Goal: Information Seeking & Learning: Check status

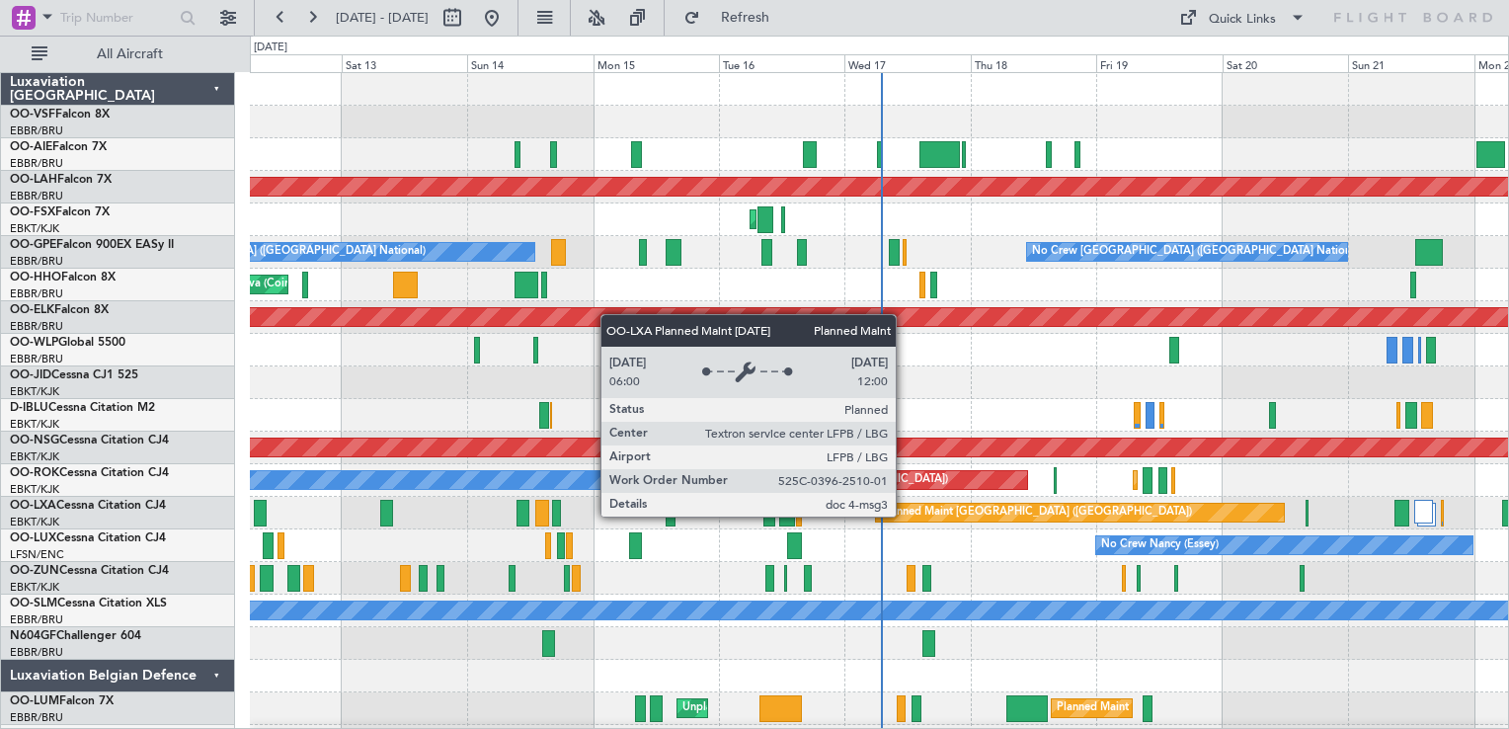
click at [905, 516] on div "Planned Maint [GEOGRAPHIC_DATA] ([GEOGRAPHIC_DATA])" at bounding box center [1036, 513] width 311 height 30
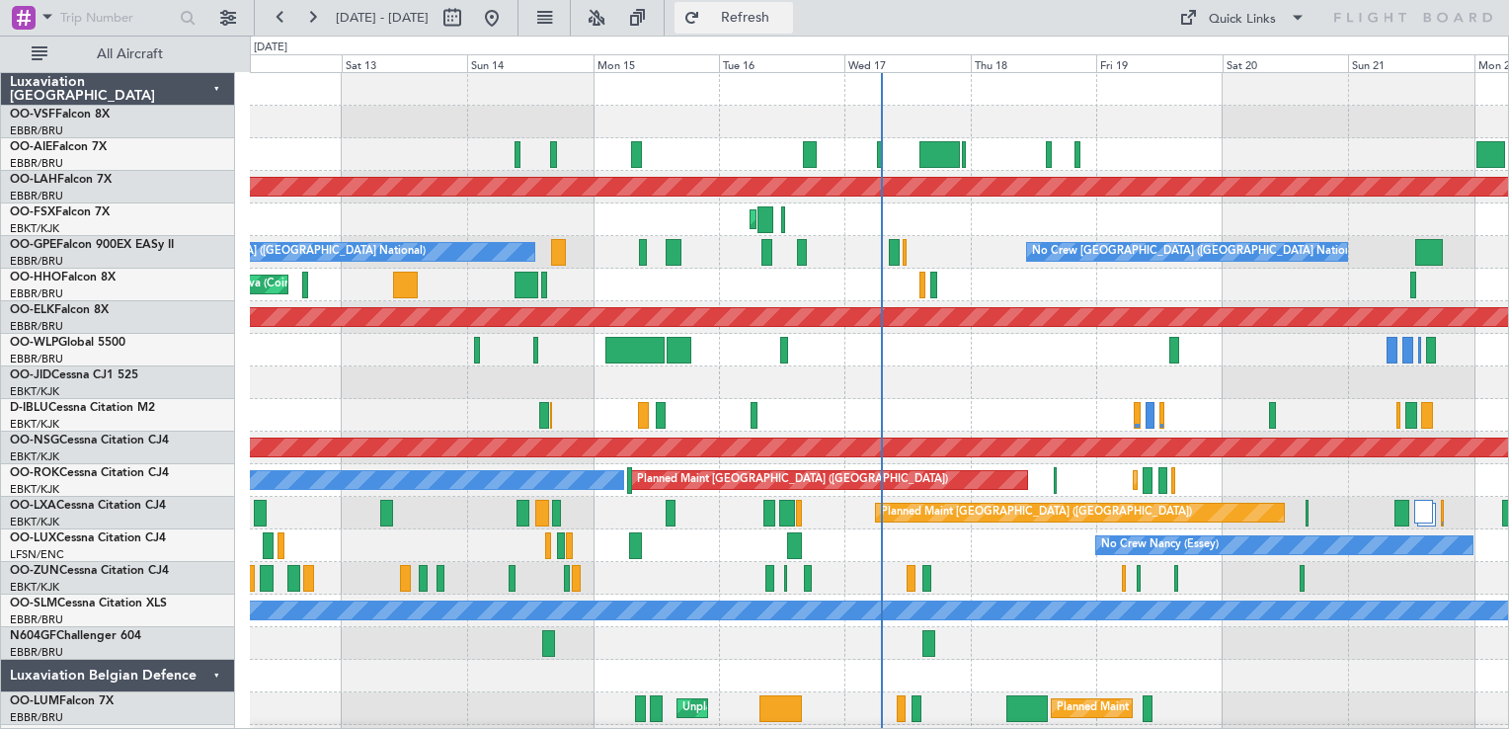
click at [787, 20] on span "Refresh" at bounding box center [745, 18] width 83 height 14
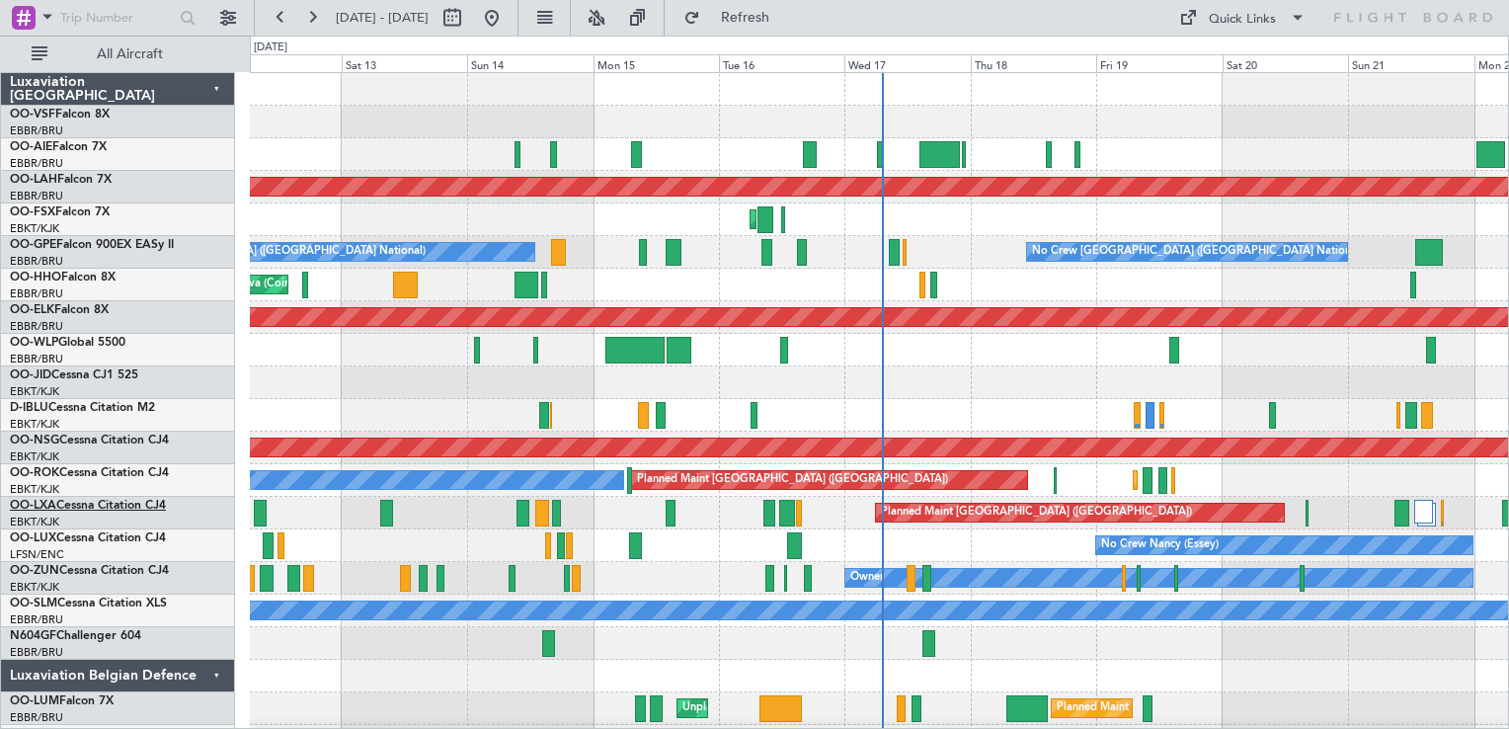
click at [56, 504] on link "OO-LXA Cessna Citation CJ4" at bounding box center [88, 506] width 156 height 12
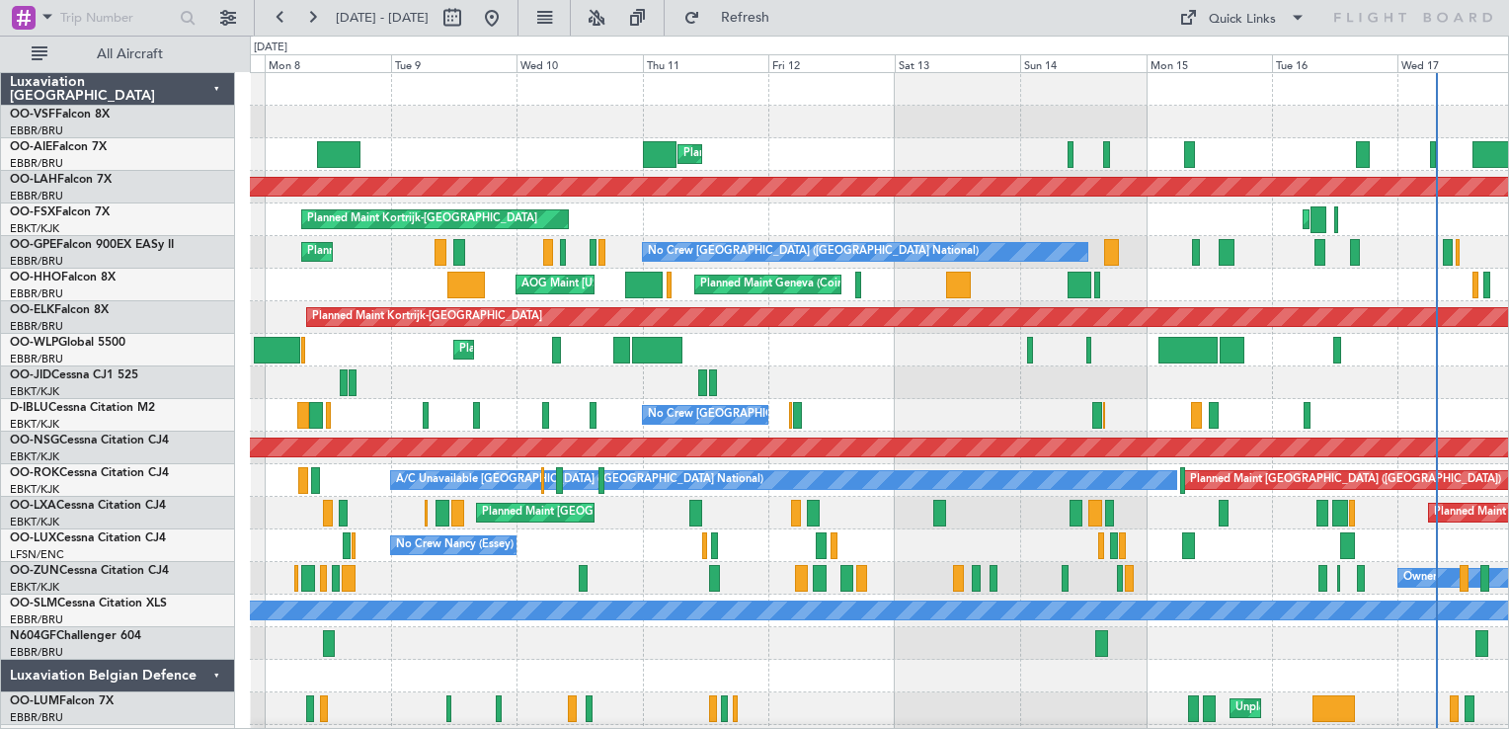
click at [1021, 162] on div "Planned Maint [GEOGRAPHIC_DATA] ([GEOGRAPHIC_DATA])" at bounding box center [879, 154] width 1258 height 33
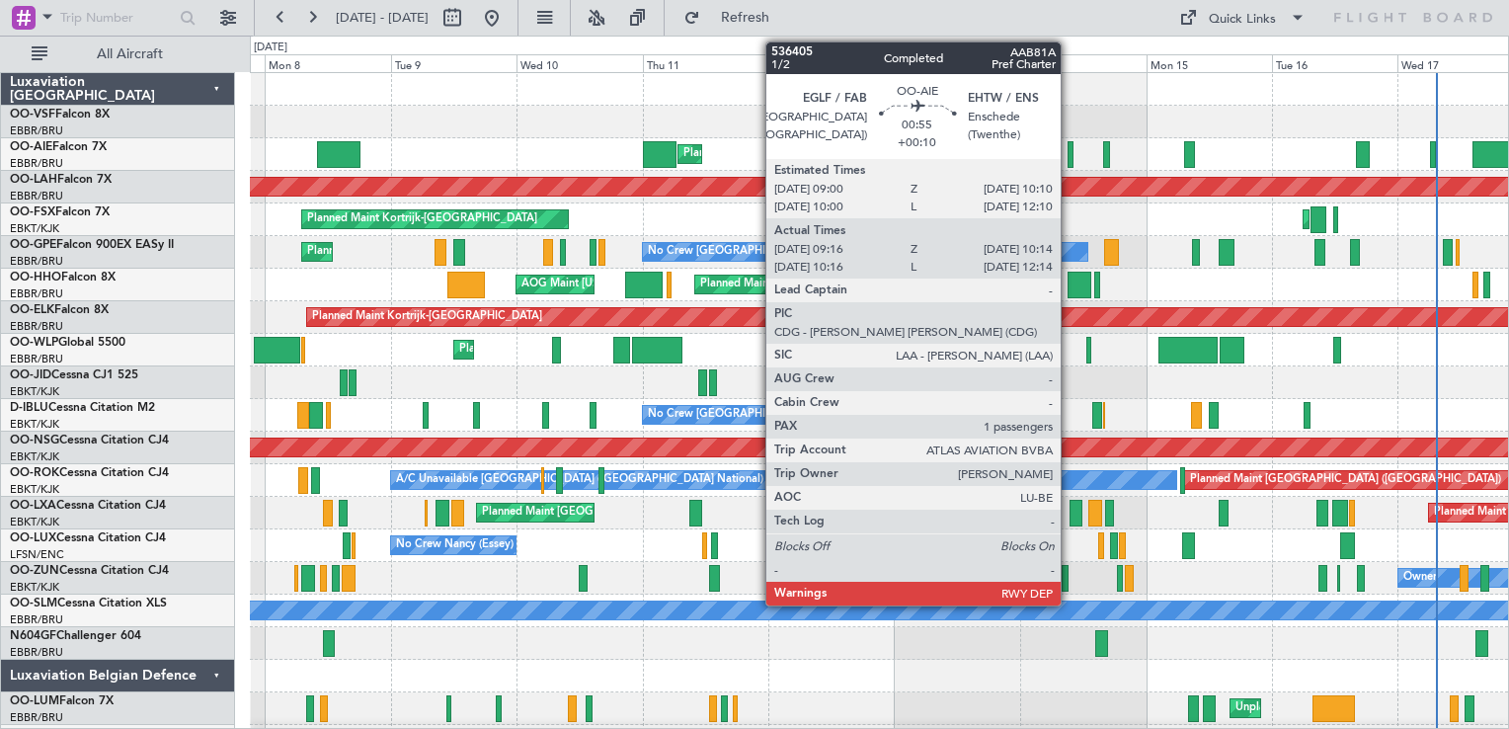
click at [1070, 157] on div at bounding box center [1071, 154] width 6 height 27
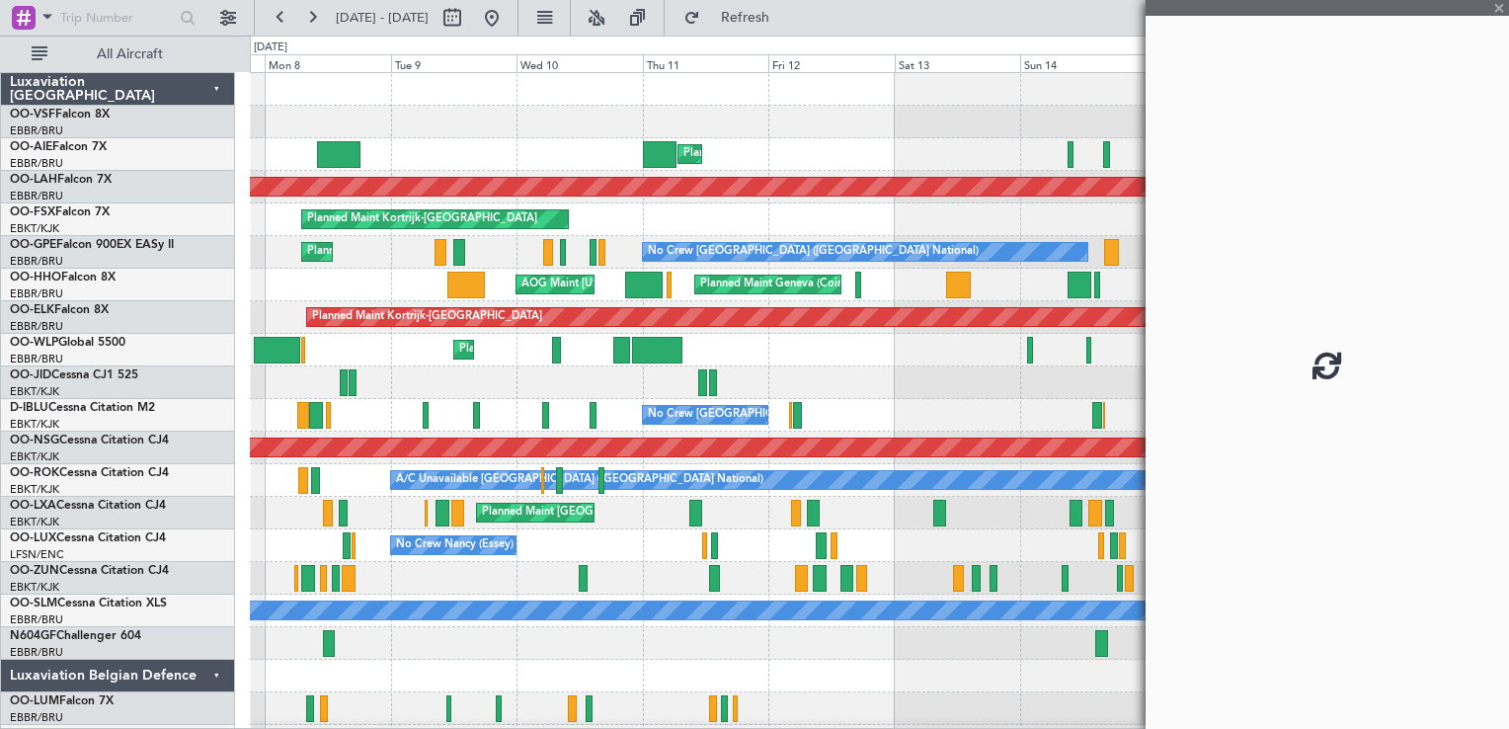
click at [1070, 157] on div at bounding box center [1071, 154] width 6 height 27
click at [1497, 4] on div at bounding box center [1327, 364] width 363 height 729
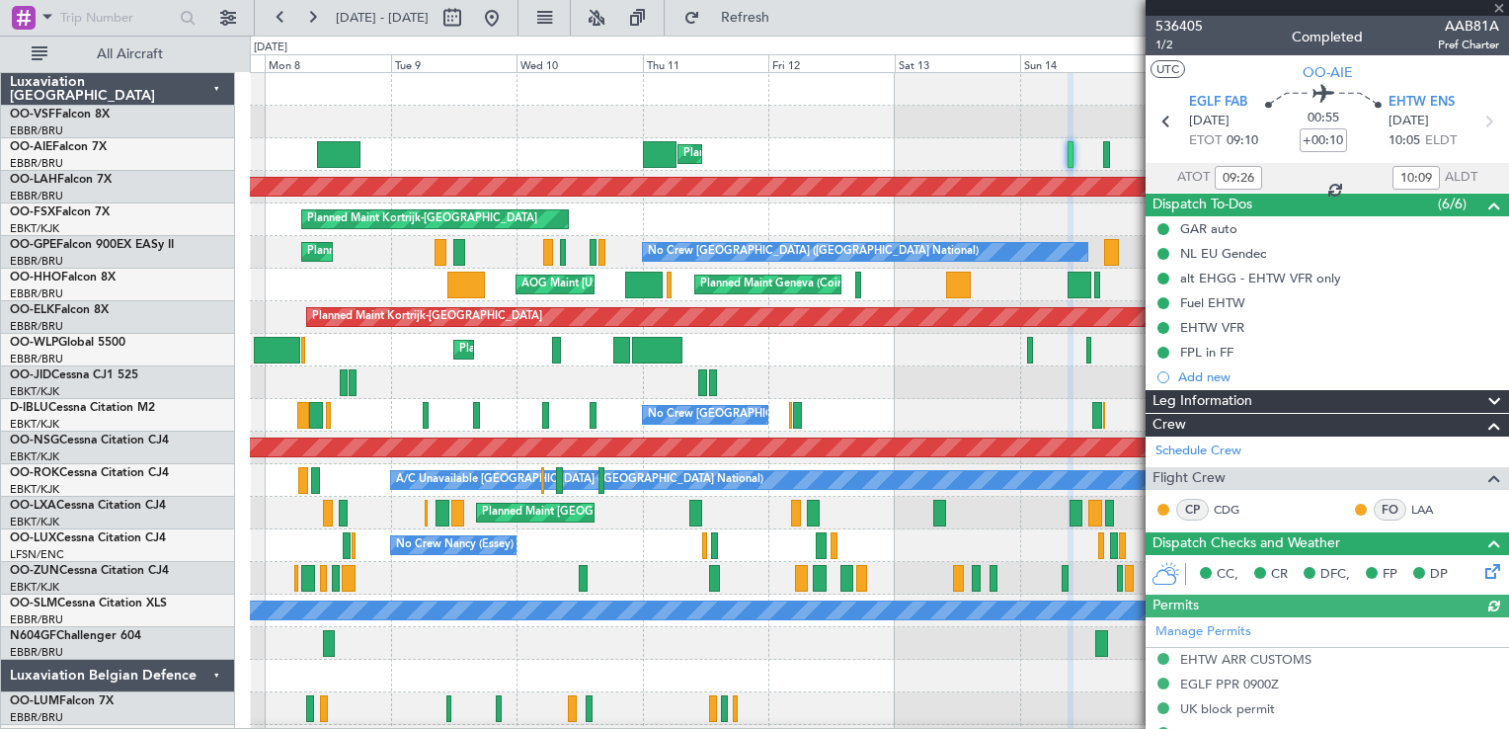
click at [1497, 4] on div at bounding box center [1327, 8] width 363 height 16
click at [1497, 4] on span at bounding box center [1500, 9] width 20 height 18
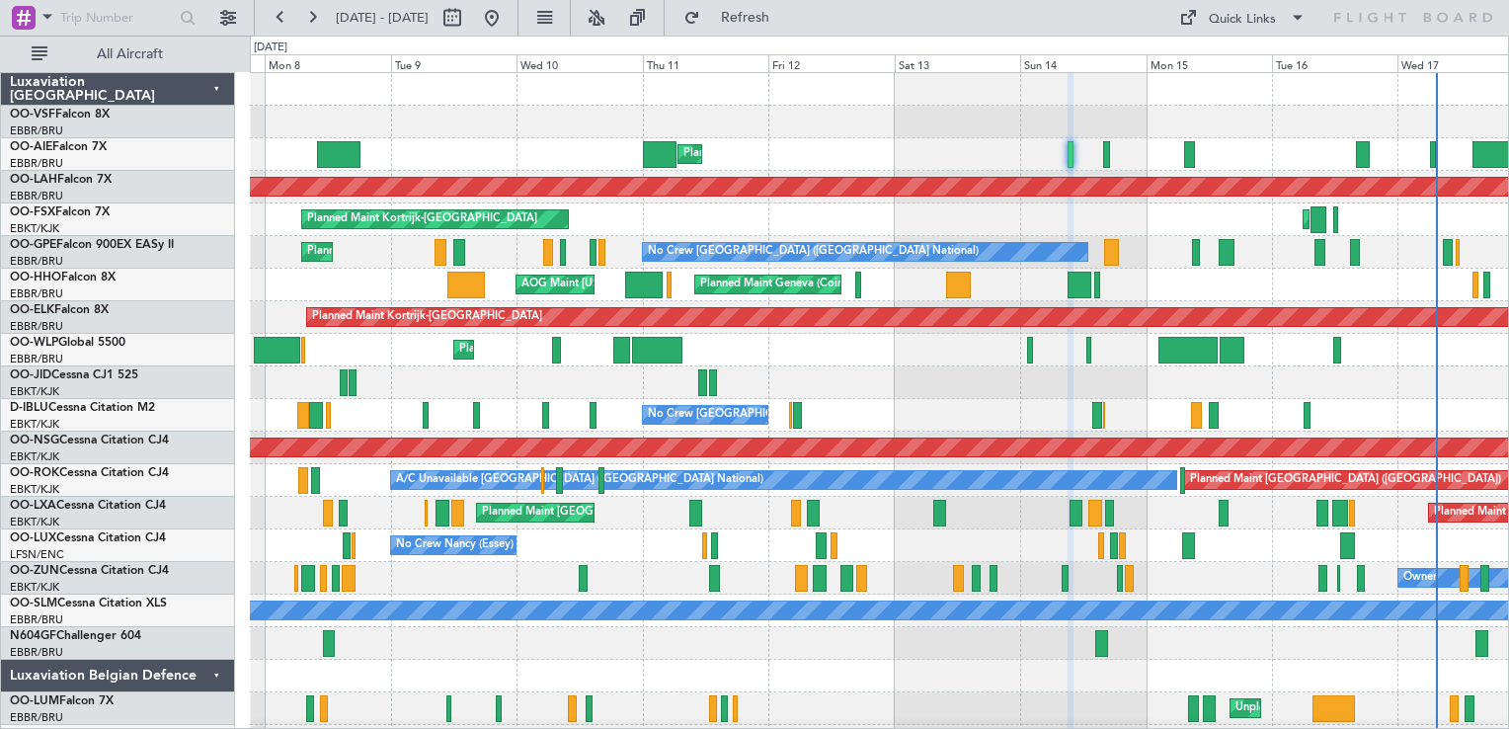
type input "0"
click at [871, 665] on div at bounding box center [879, 676] width 1258 height 33
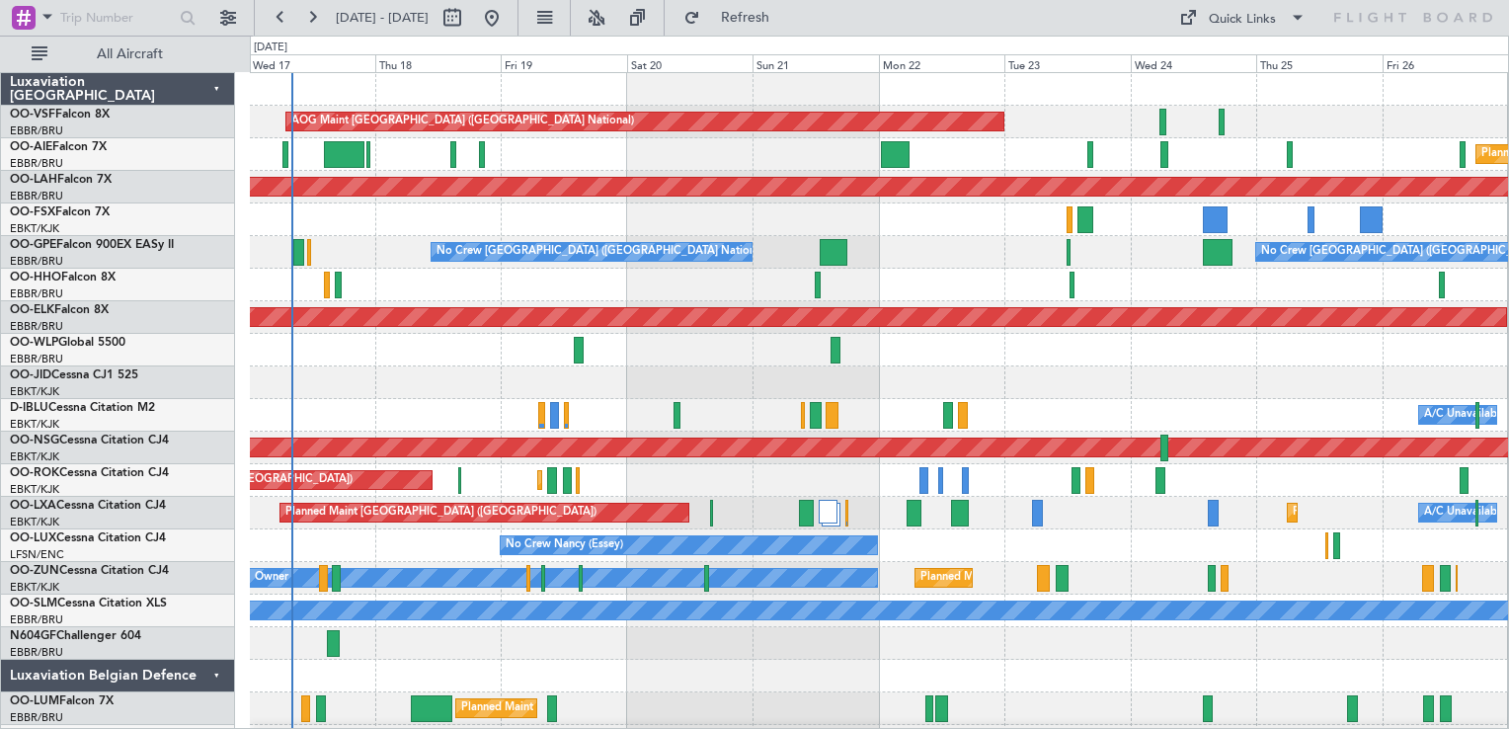
click at [272, 685] on div "AOG Maint [GEOGRAPHIC_DATA] ([GEOGRAPHIC_DATA] National) Planned Maint [GEOGRAP…" at bounding box center [879, 415] width 1258 height 685
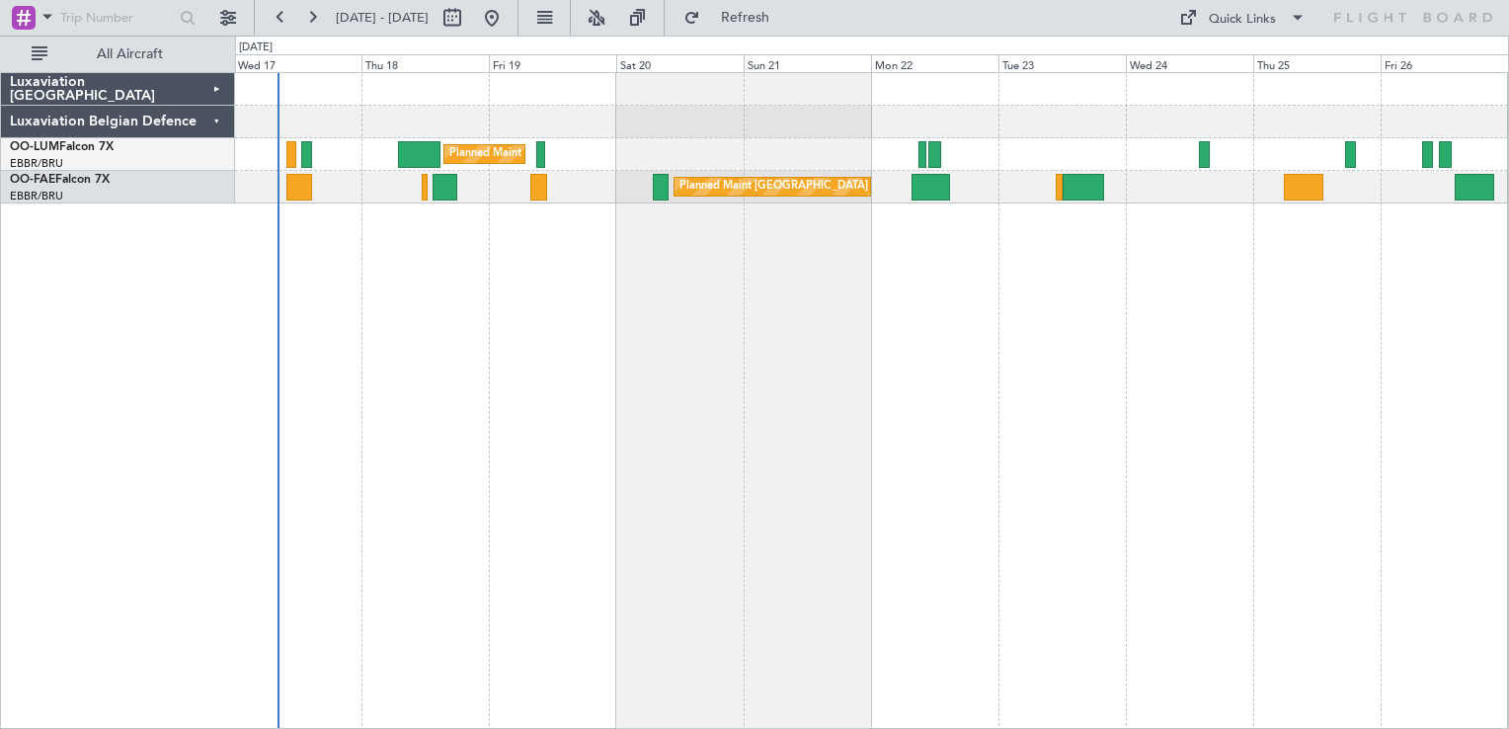
click at [214, 88] on div "Luxaviation [GEOGRAPHIC_DATA]" at bounding box center [118, 89] width 234 height 33
click at [213, 82] on div "Luxaviation [GEOGRAPHIC_DATA]" at bounding box center [118, 89] width 234 height 33
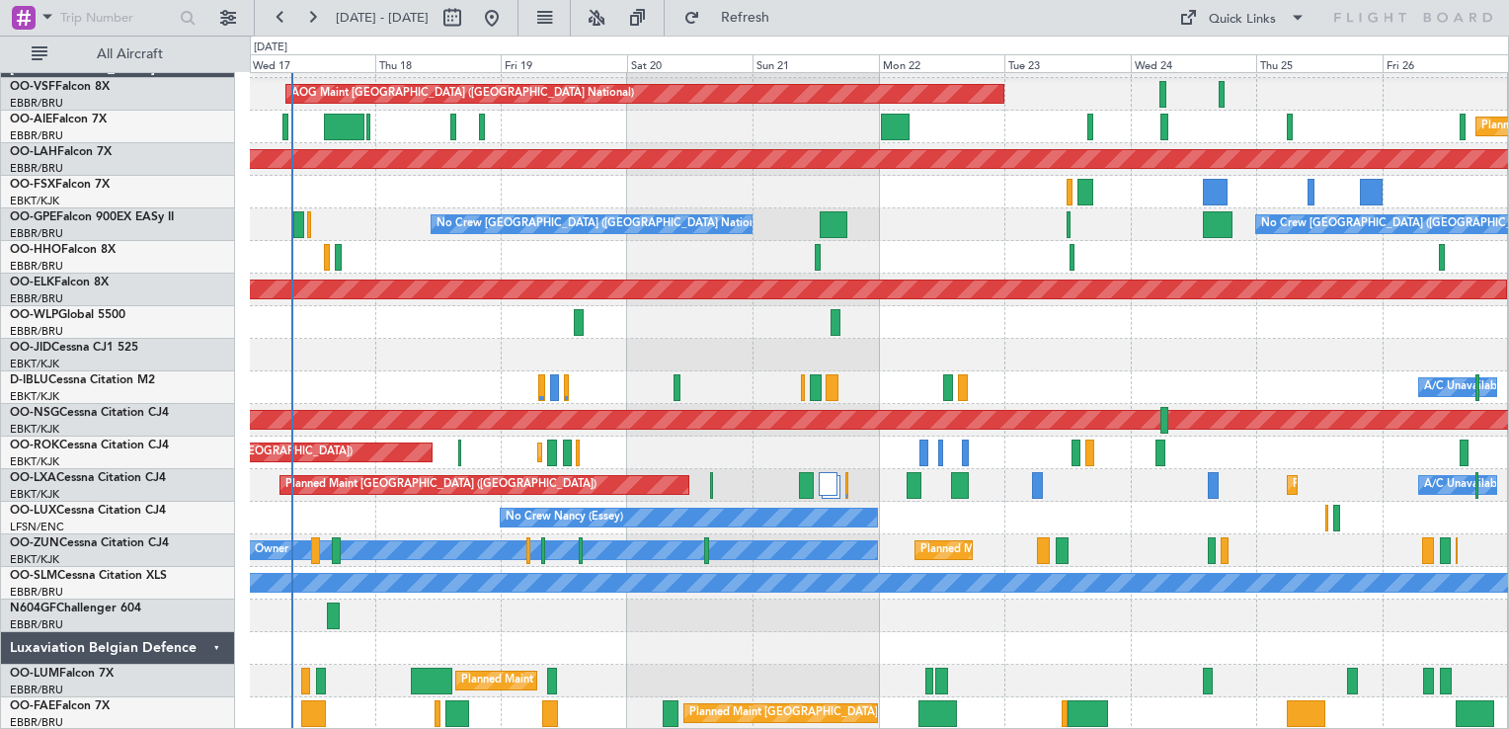
scroll to position [28, 0]
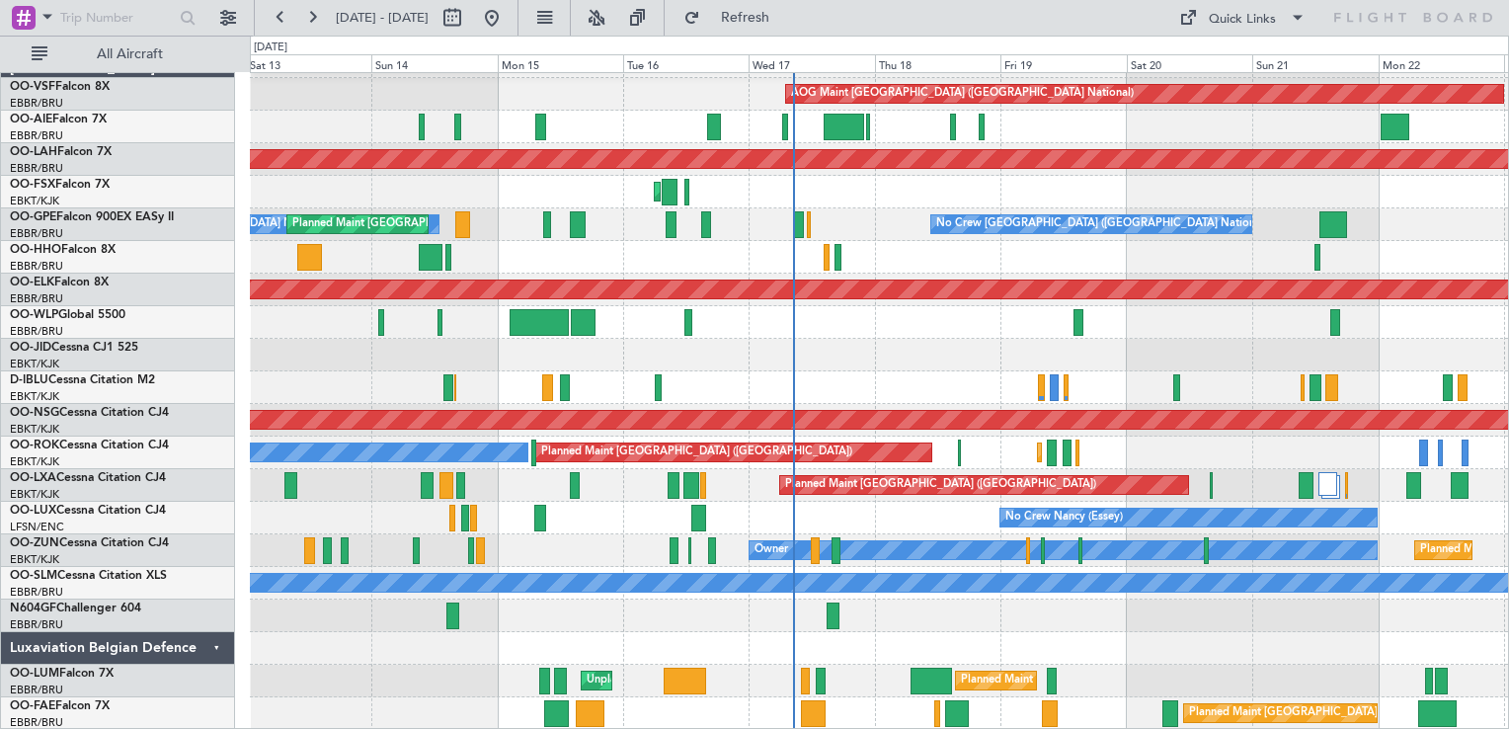
click at [809, 516] on div "No Crew Nancy (Essey)" at bounding box center [879, 518] width 1258 height 33
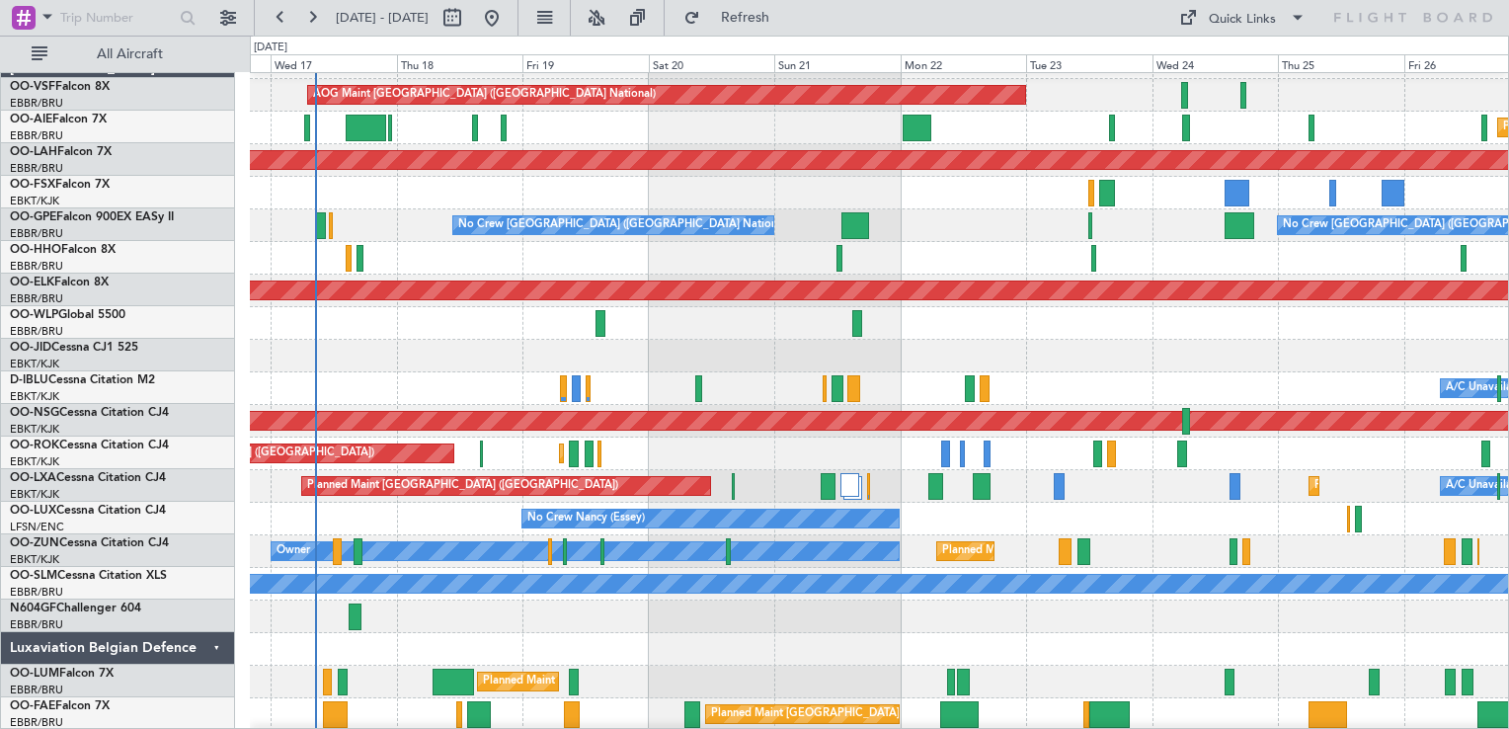
scroll to position [27, 0]
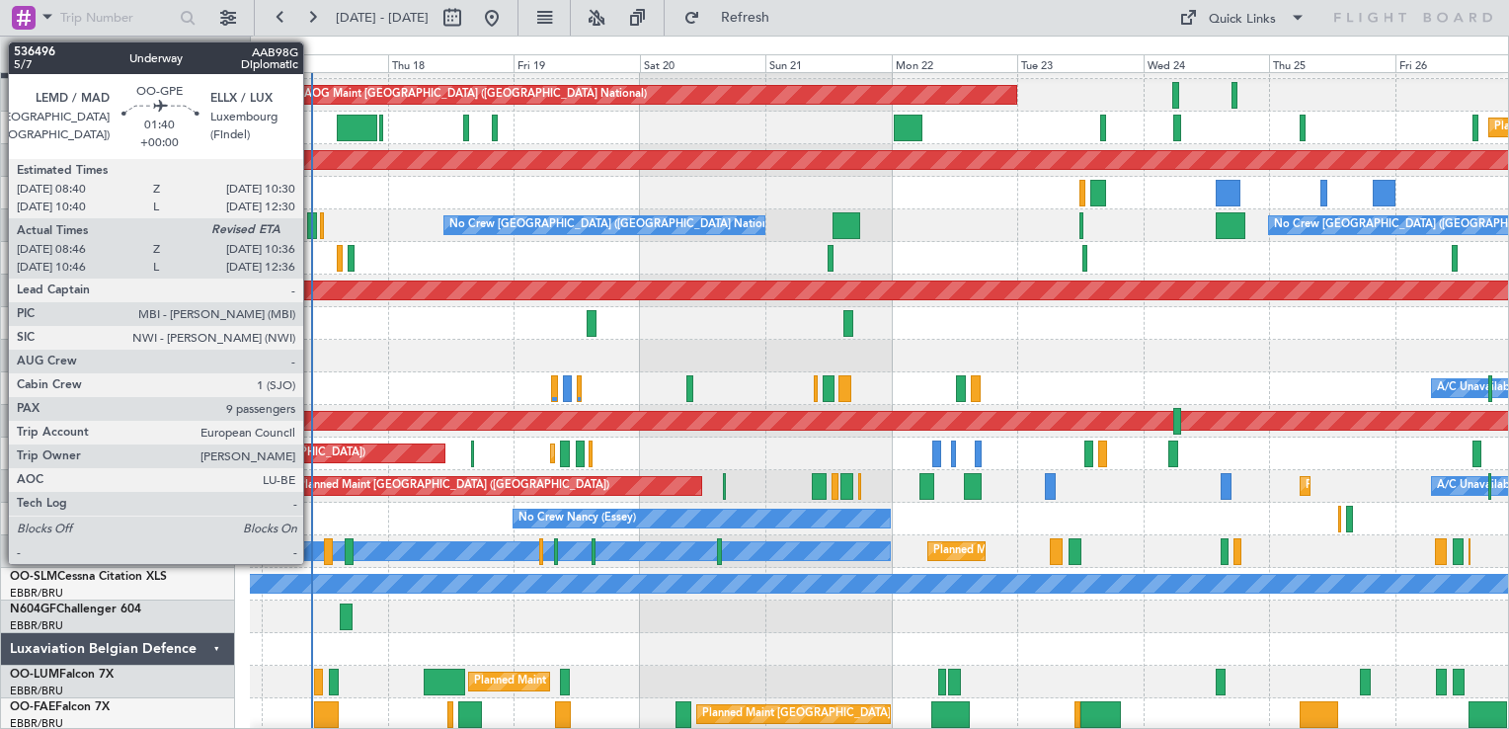
click at [312, 219] on div at bounding box center [312, 225] width 10 height 27
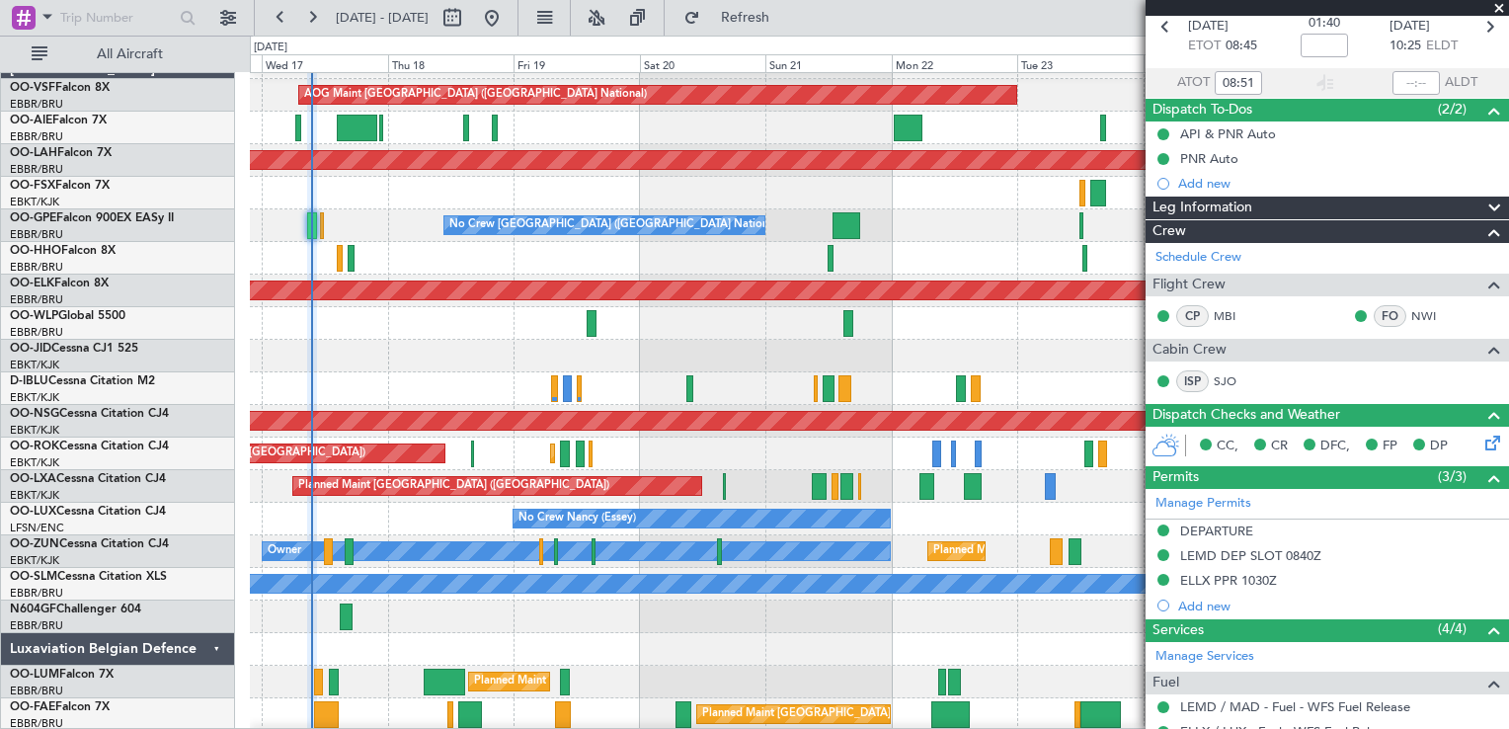
scroll to position [0, 0]
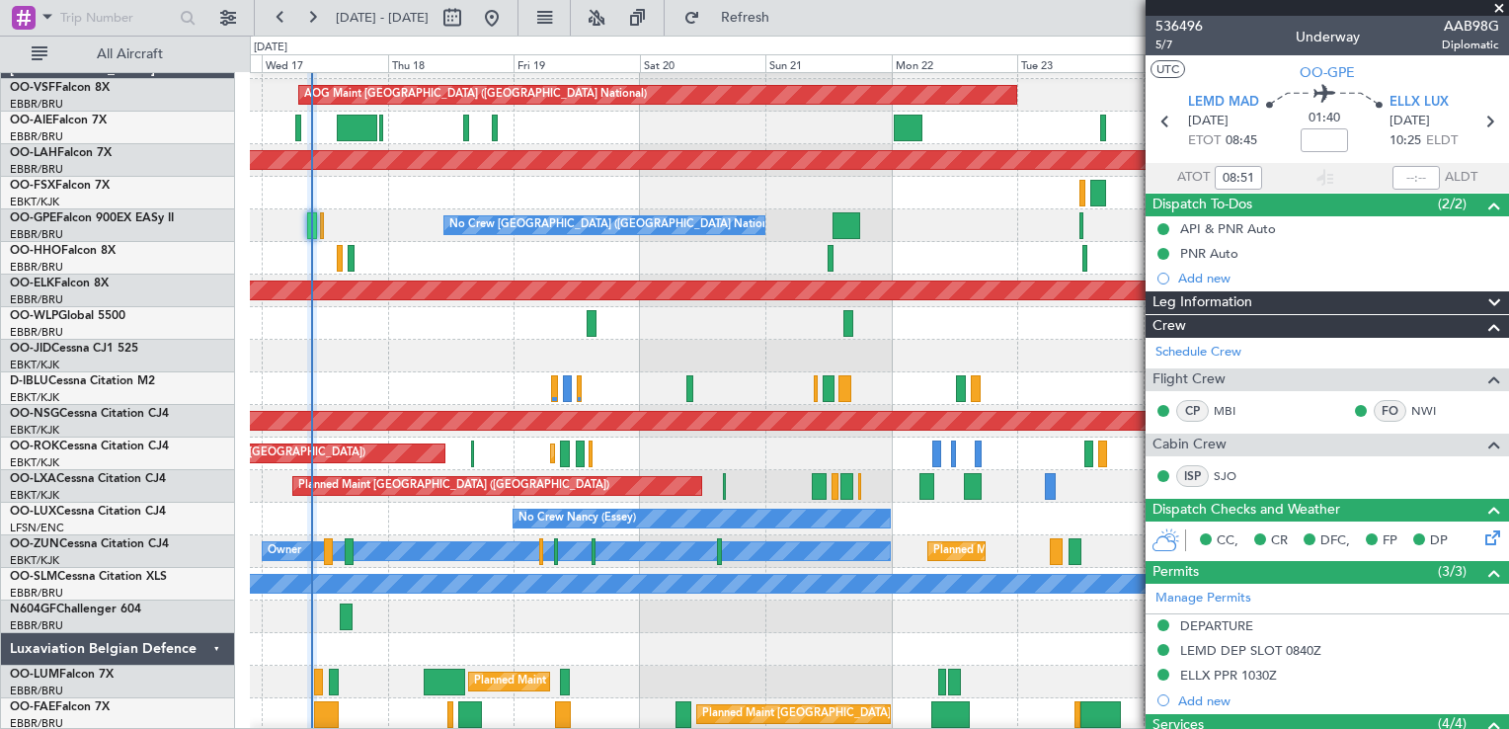
click at [1501, 6] on span at bounding box center [1500, 9] width 20 height 18
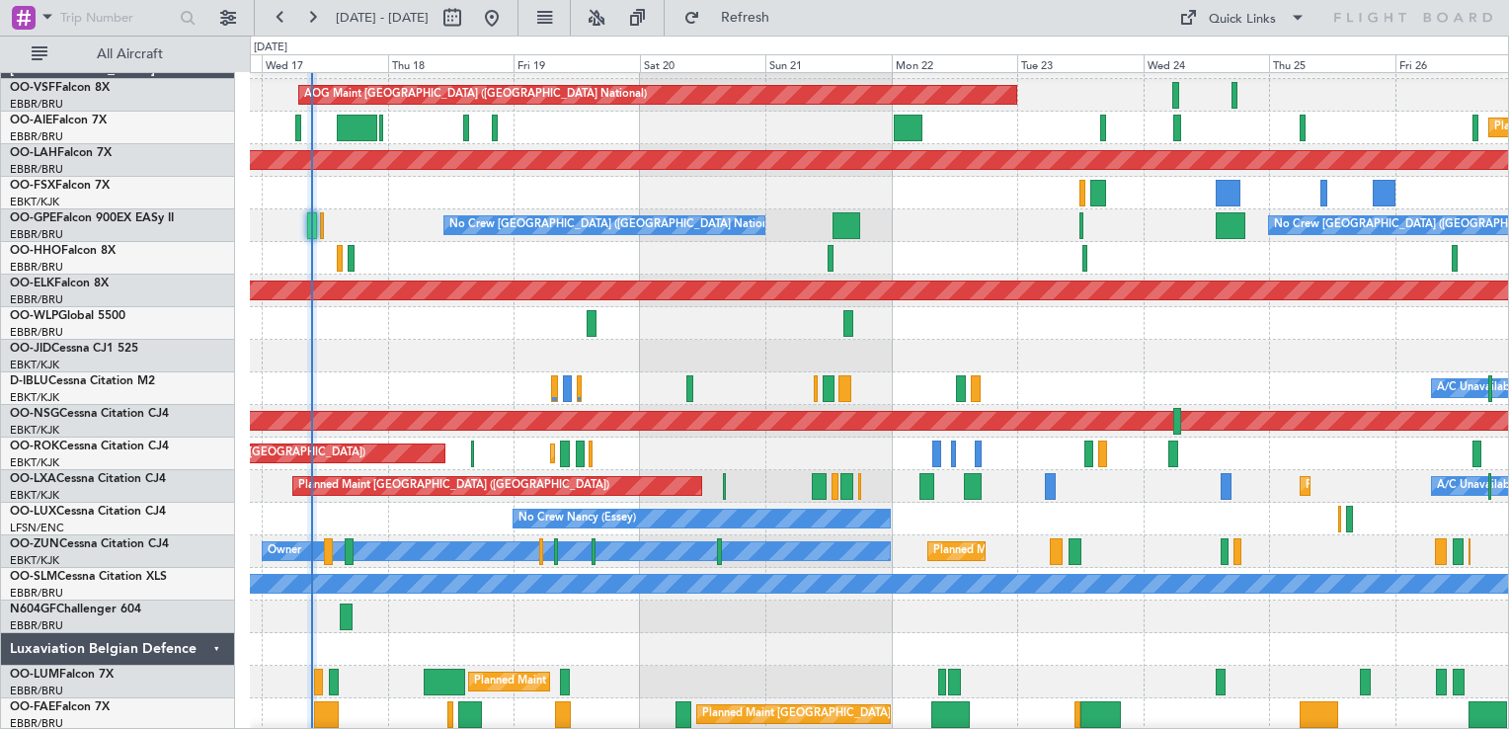
type input "0"
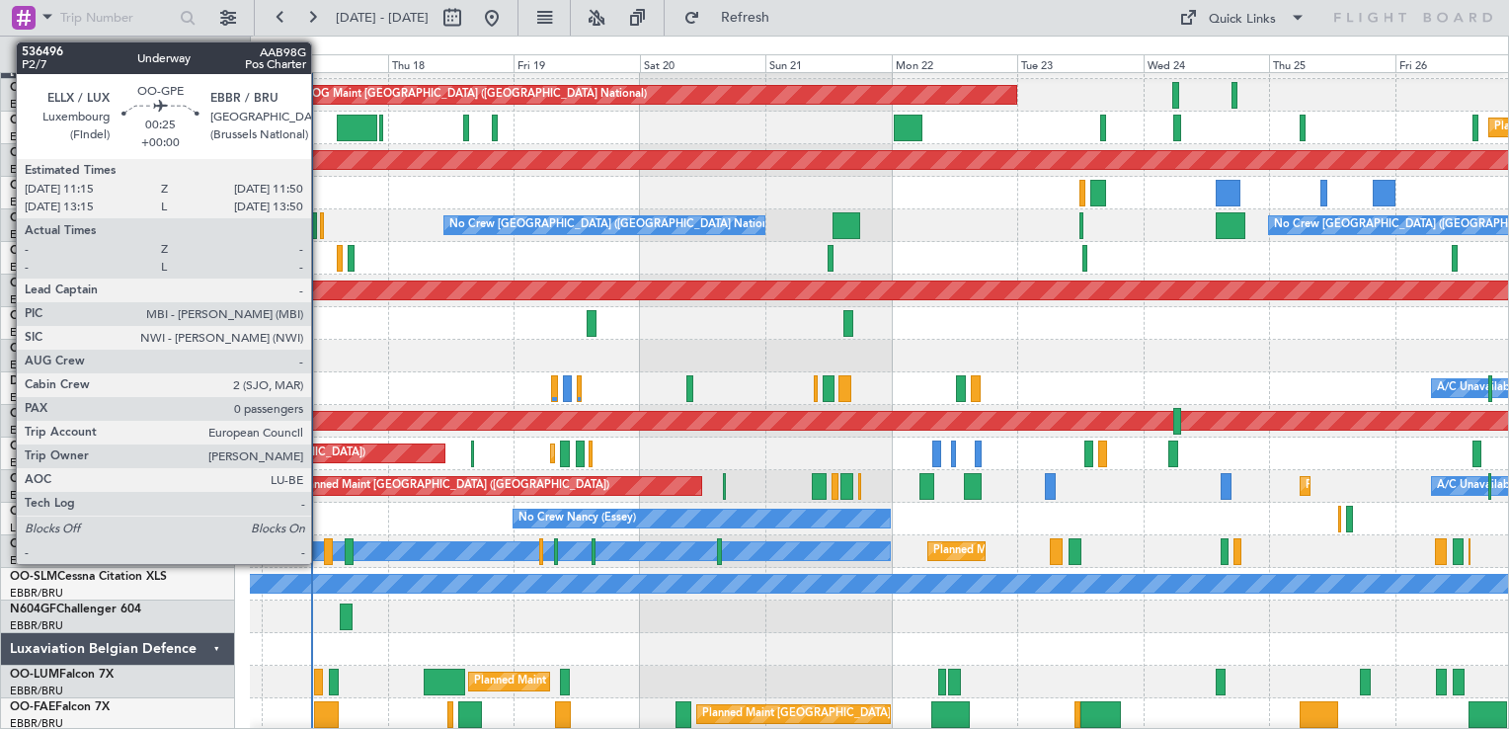
click at [320, 231] on div at bounding box center [322, 225] width 4 height 27
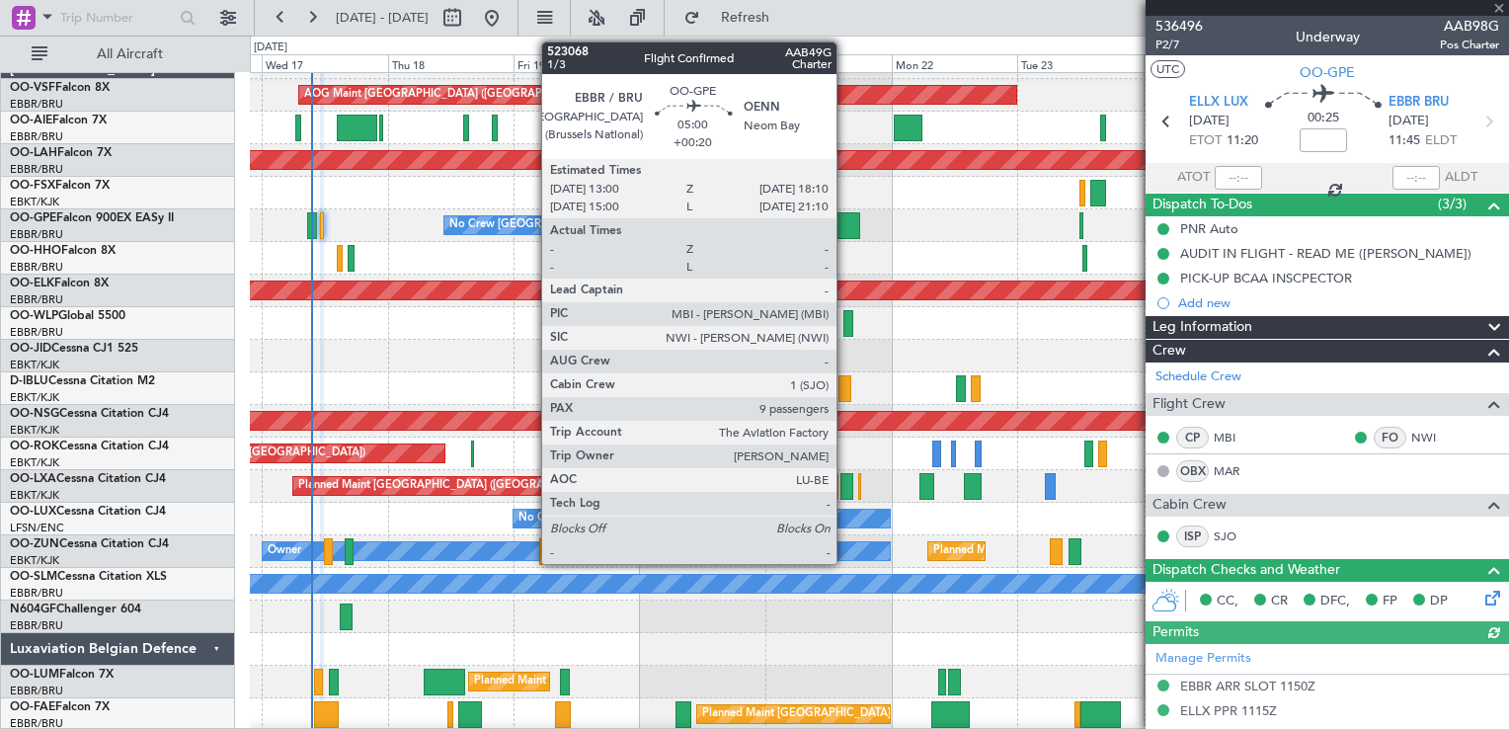
click at [846, 229] on div at bounding box center [847, 225] width 28 height 27
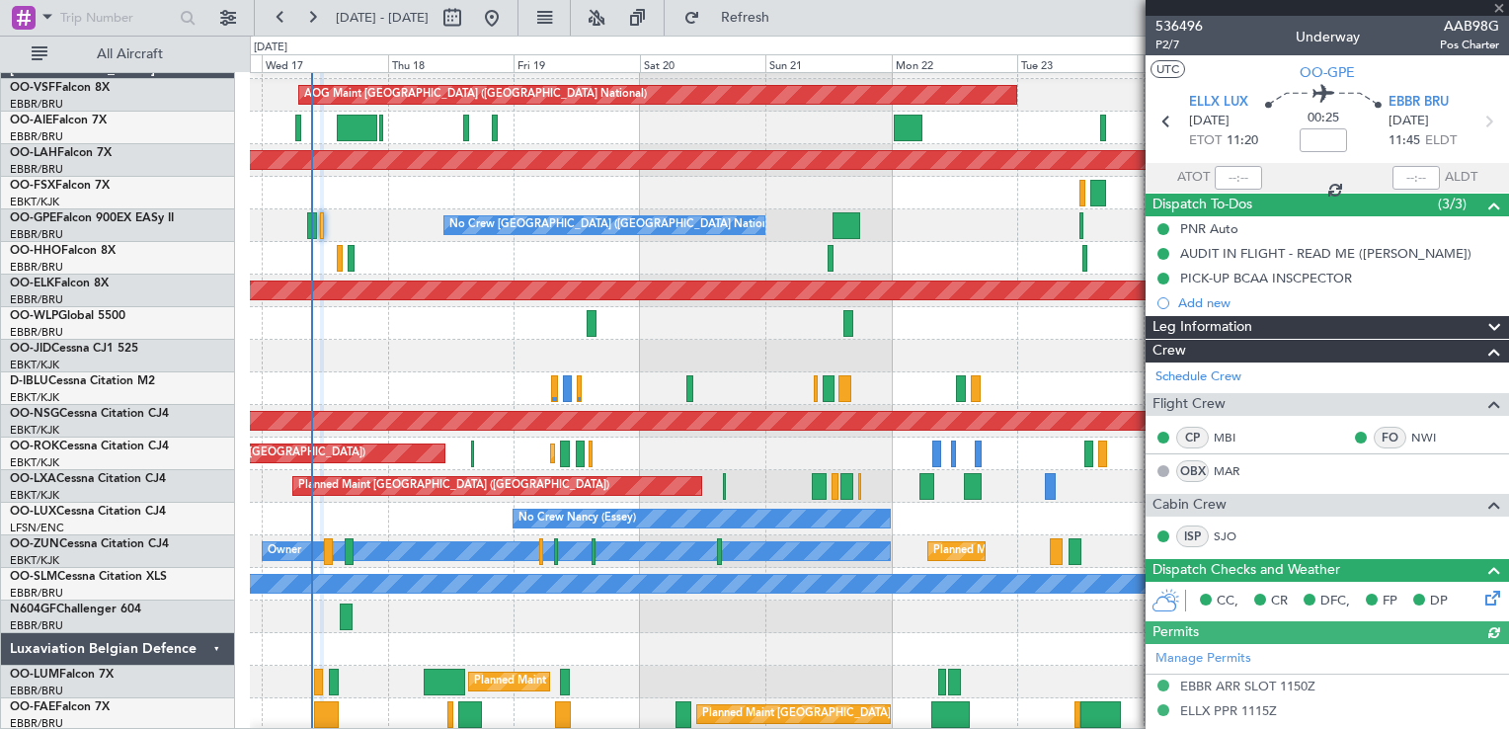
type input "+00:20"
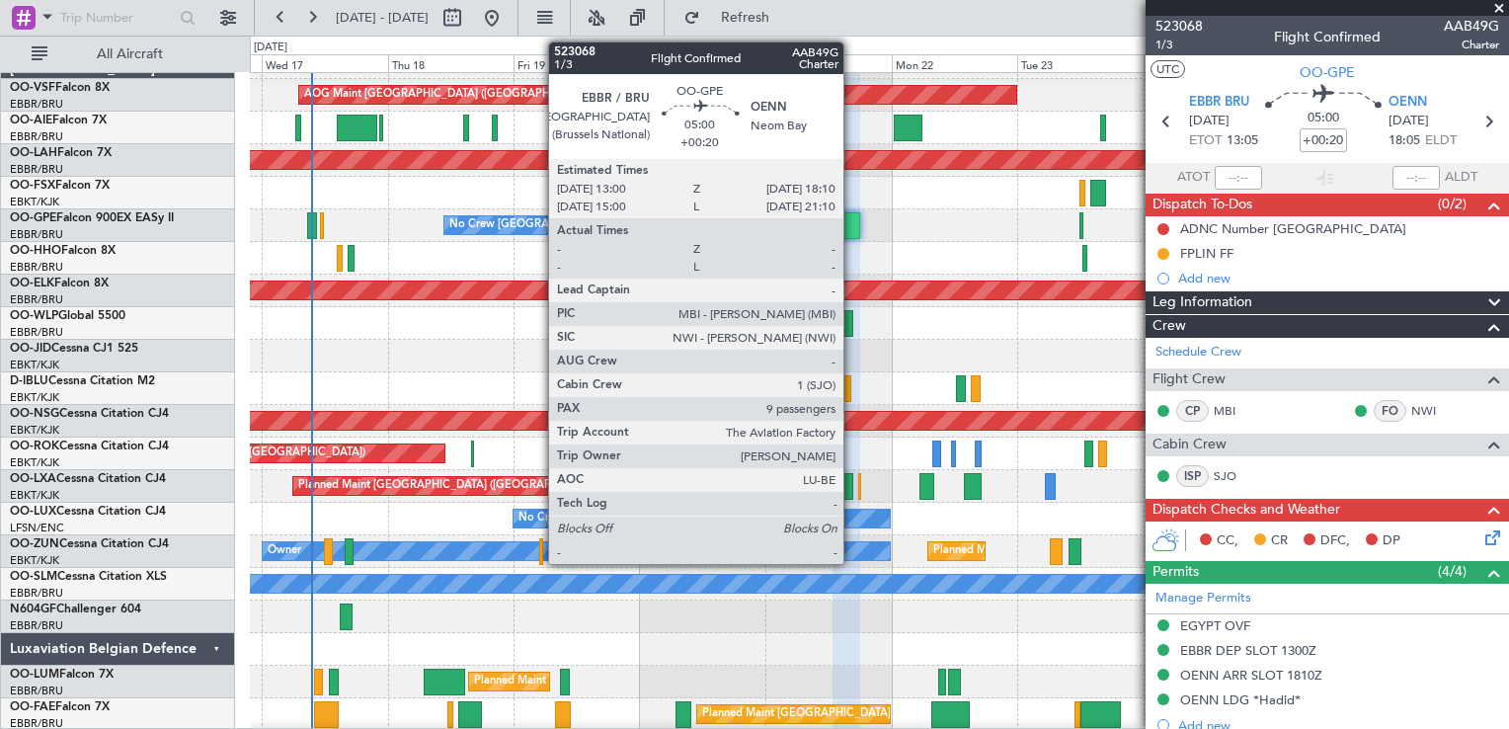
click at [852, 221] on div at bounding box center [847, 225] width 28 height 27
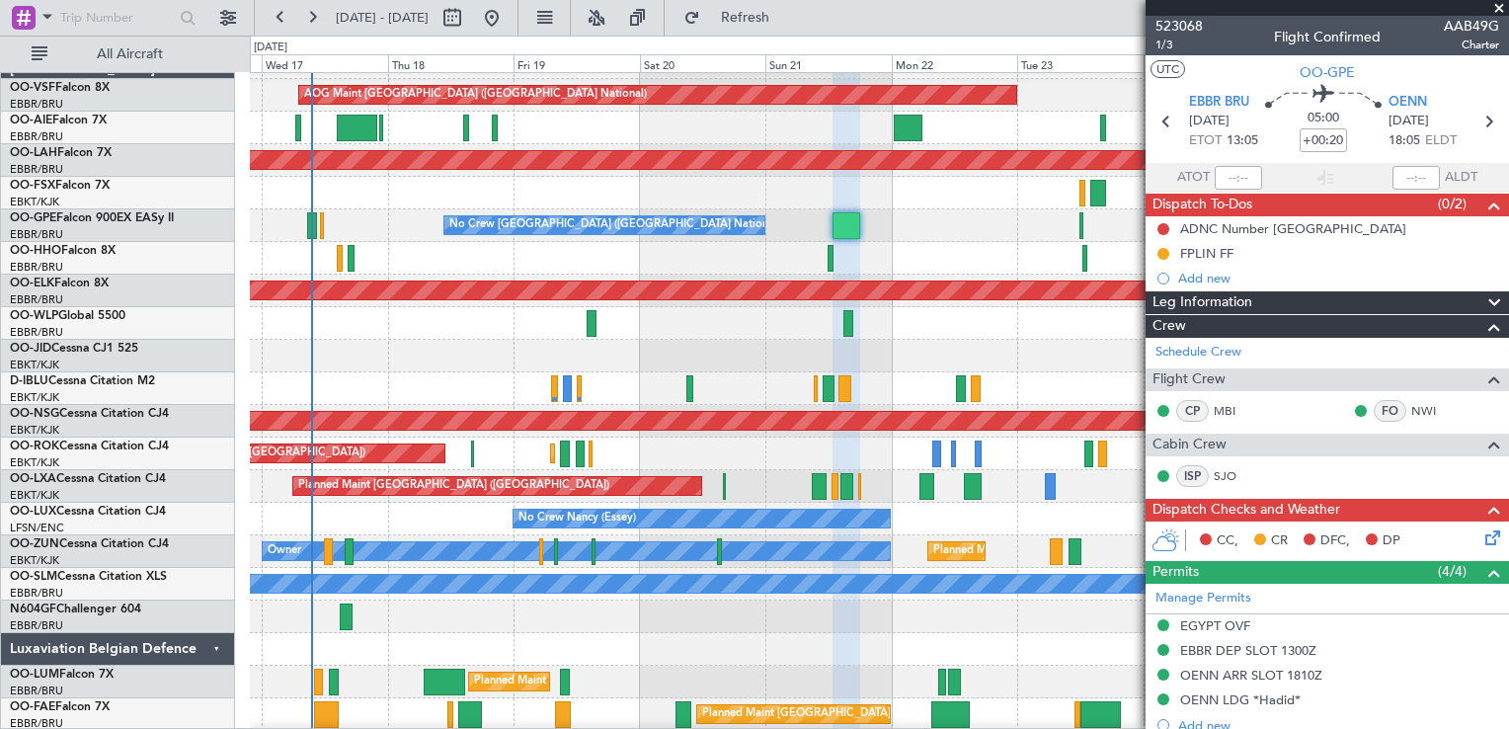
click at [1496, 6] on span at bounding box center [1500, 9] width 20 height 18
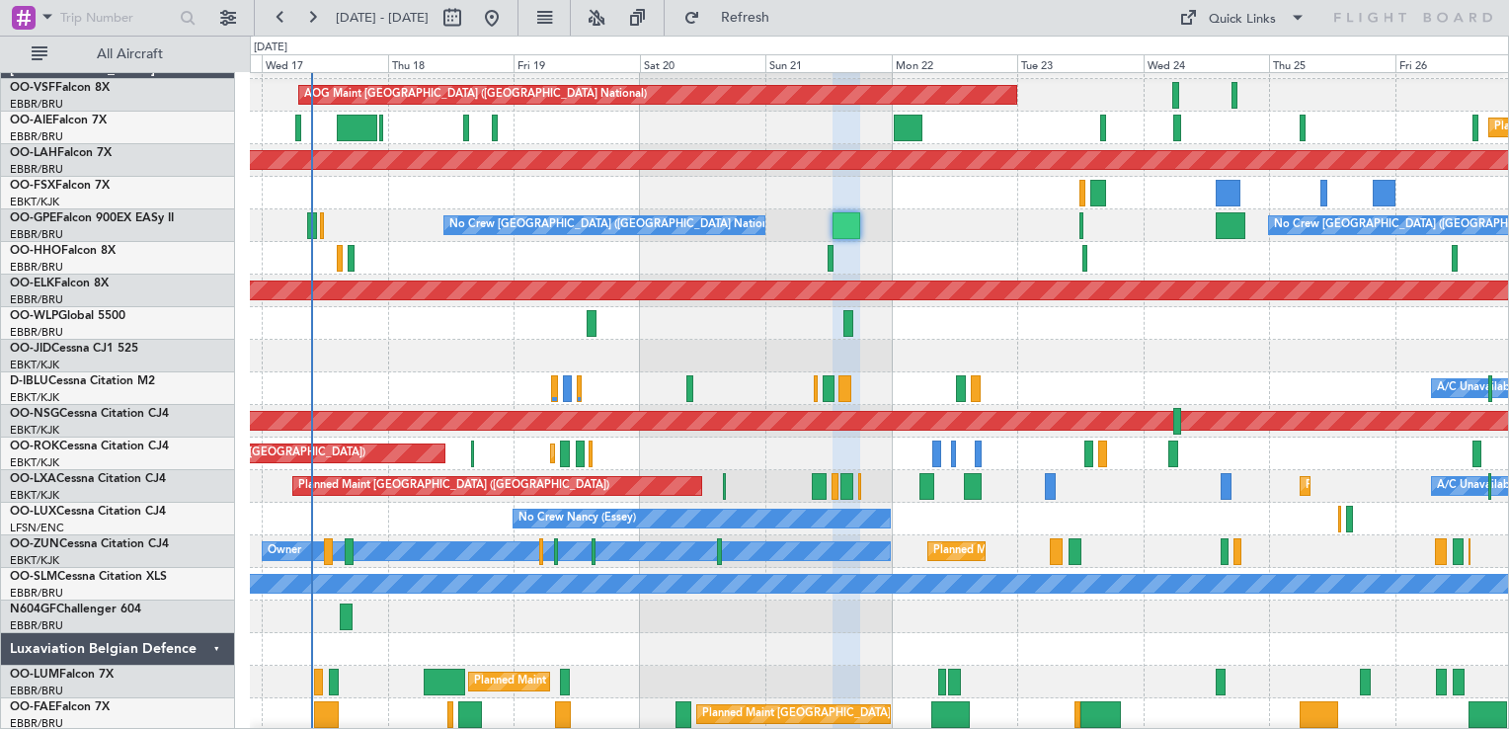
type input "0"
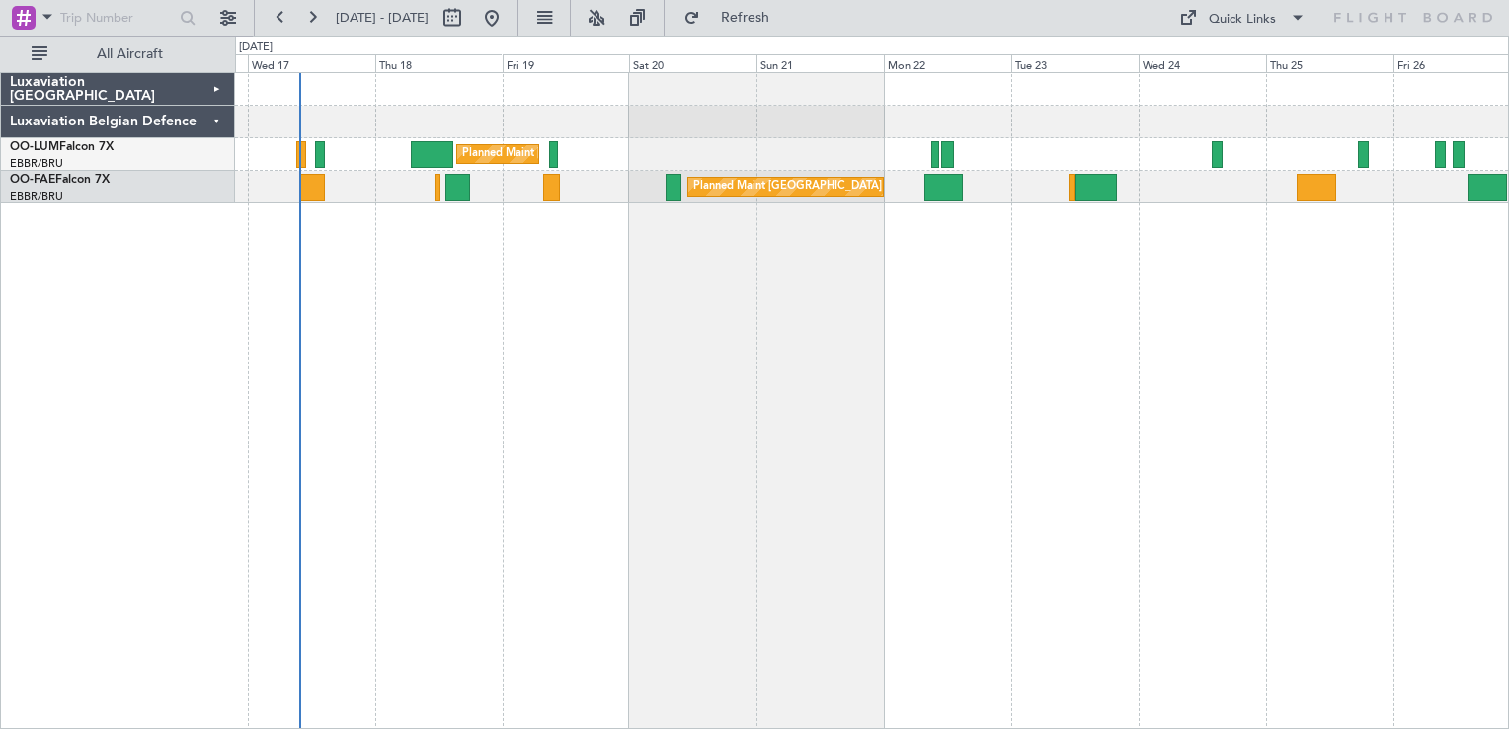
click at [212, 85] on div "Planned Maint [GEOGRAPHIC_DATA] ([GEOGRAPHIC_DATA] National) Unplanned Maint [G…" at bounding box center [754, 382] width 1509 height 693
click at [212, 85] on div "Luxaviation [GEOGRAPHIC_DATA]" at bounding box center [118, 89] width 234 height 33
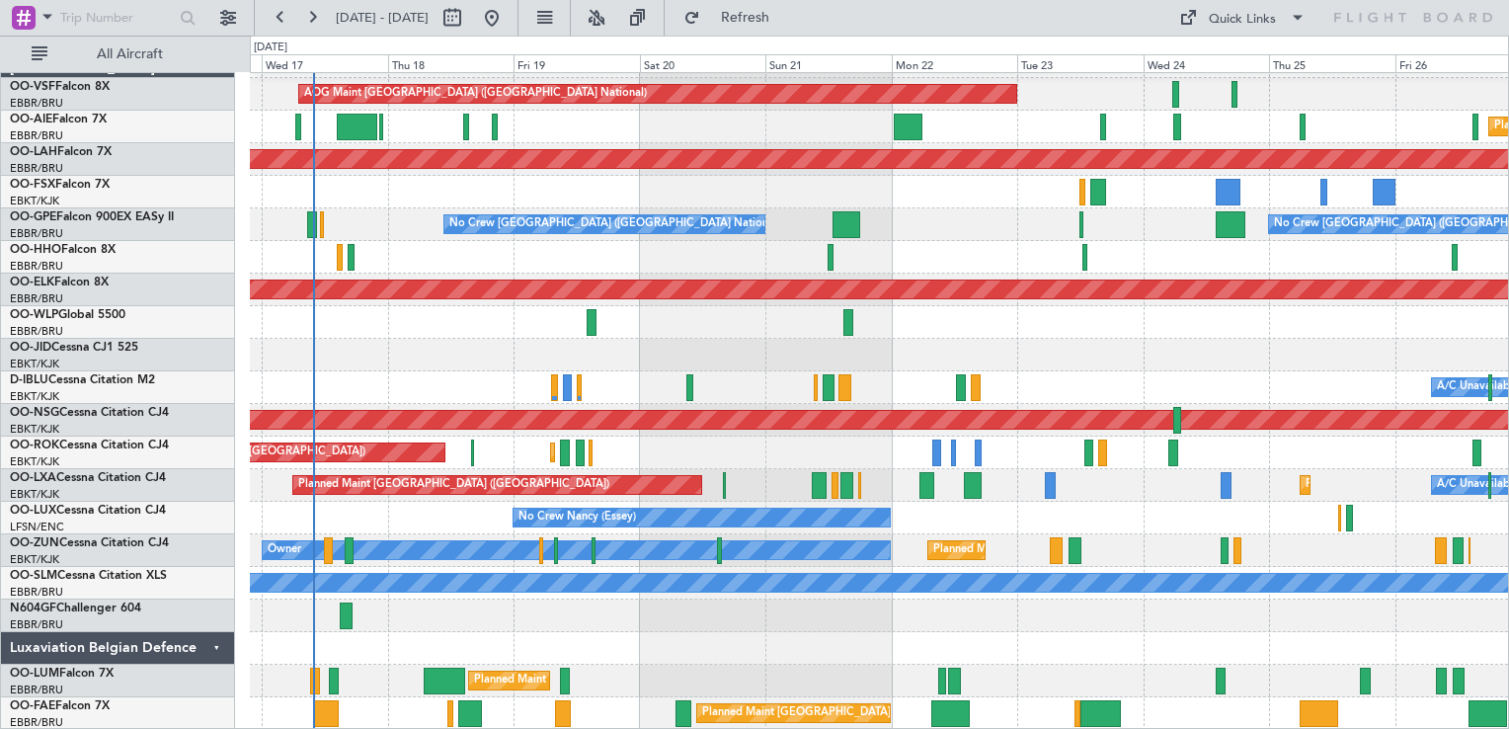
scroll to position [28, 0]
